Goal: Book appointment/travel/reservation

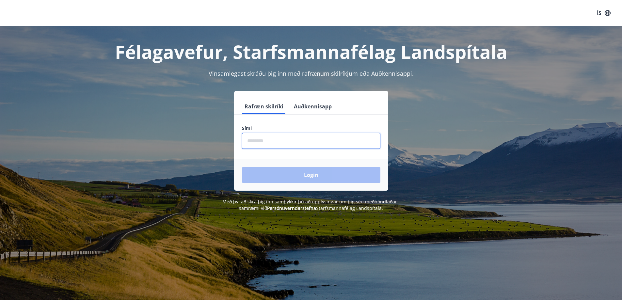
click at [251, 141] on input "phone" at bounding box center [311, 141] width 138 height 16
type input "********"
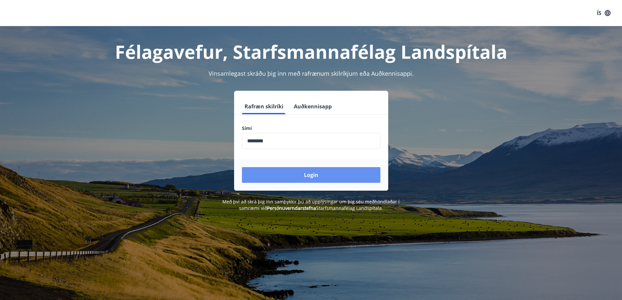
drag, startPoint x: 304, startPoint y: 174, endPoint x: 295, endPoint y: 175, distance: 8.5
click at [302, 175] on button "Login" at bounding box center [311, 175] width 138 height 16
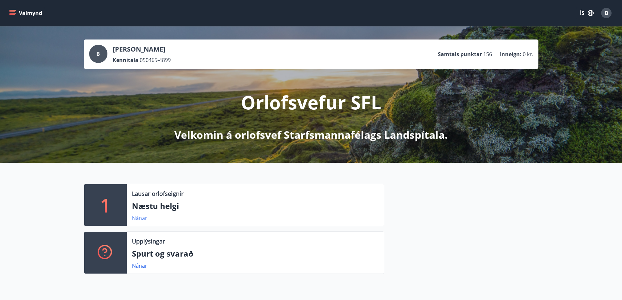
click at [137, 217] on link "Nánar" at bounding box center [139, 218] width 15 height 7
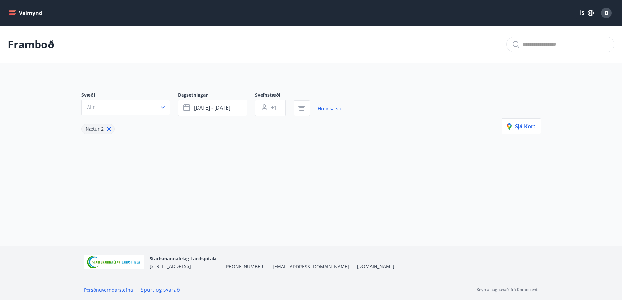
type input "*"
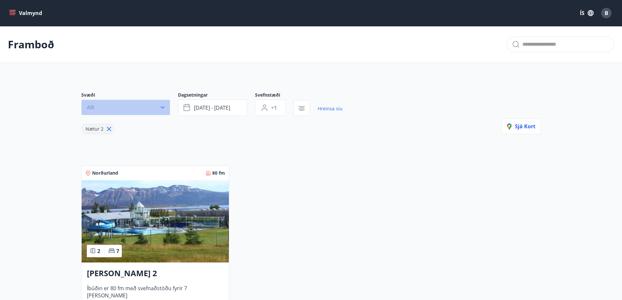
click at [164, 106] on icon "button" at bounding box center [162, 107] width 7 height 7
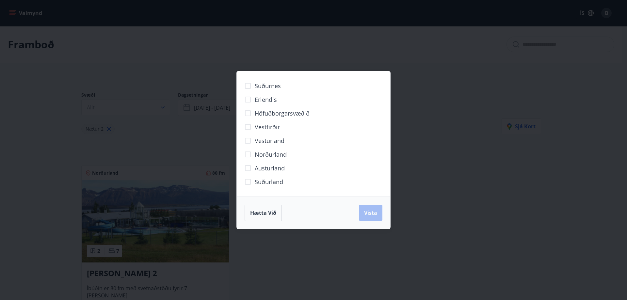
click at [197, 142] on div "Suðurnes Erlendis Höfuðborgarsvæðið Vestfirðir Vesturland Norðurland Austurland…" at bounding box center [313, 150] width 627 height 300
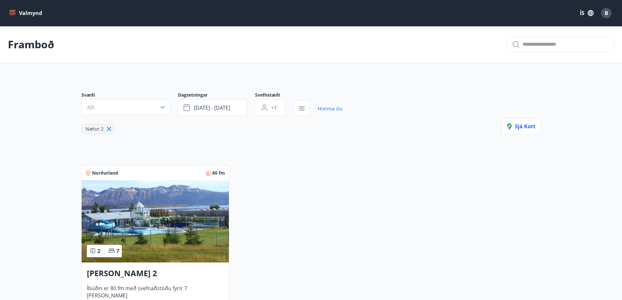
click at [15, 13] on icon "menu" at bounding box center [12, 13] width 7 height 1
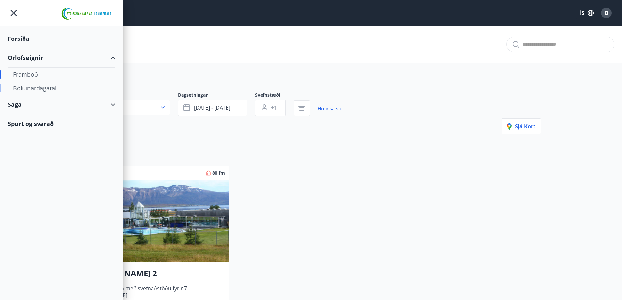
click at [29, 88] on div "Bókunardagatal" at bounding box center [61, 88] width 97 height 14
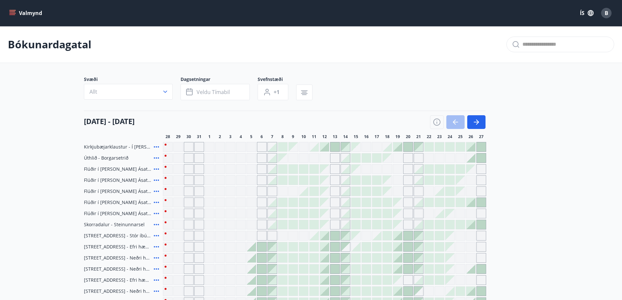
click at [273, 149] on div at bounding box center [272, 146] width 9 height 9
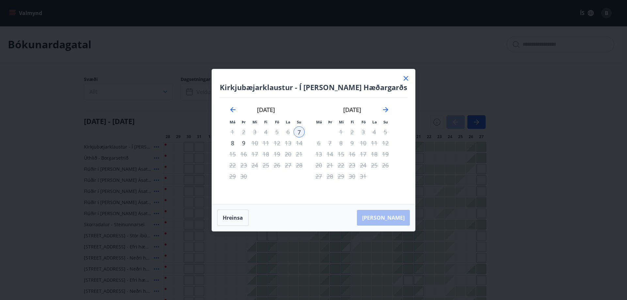
click at [404, 78] on icon at bounding box center [406, 78] width 5 height 5
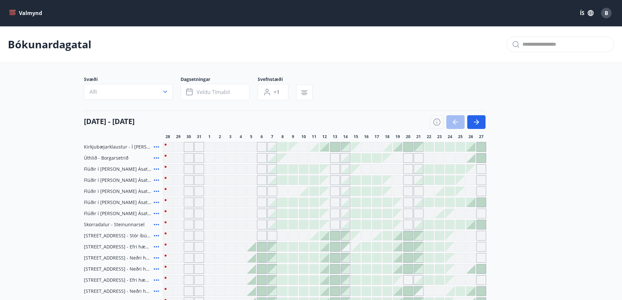
click at [242, 148] on div "Gráir dagar eru ekki bókanlegir" at bounding box center [241, 147] width 10 height 10
click at [476, 121] on icon "button" at bounding box center [476, 122] width 8 height 8
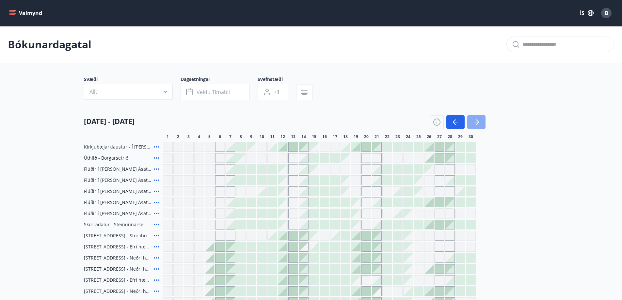
click at [475, 121] on icon "button" at bounding box center [476, 122] width 8 height 8
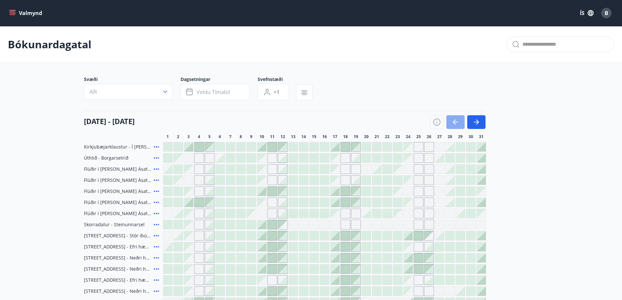
click at [455, 123] on icon "button" at bounding box center [456, 122] width 8 height 8
